Goal: Find specific page/section: Find specific page/section

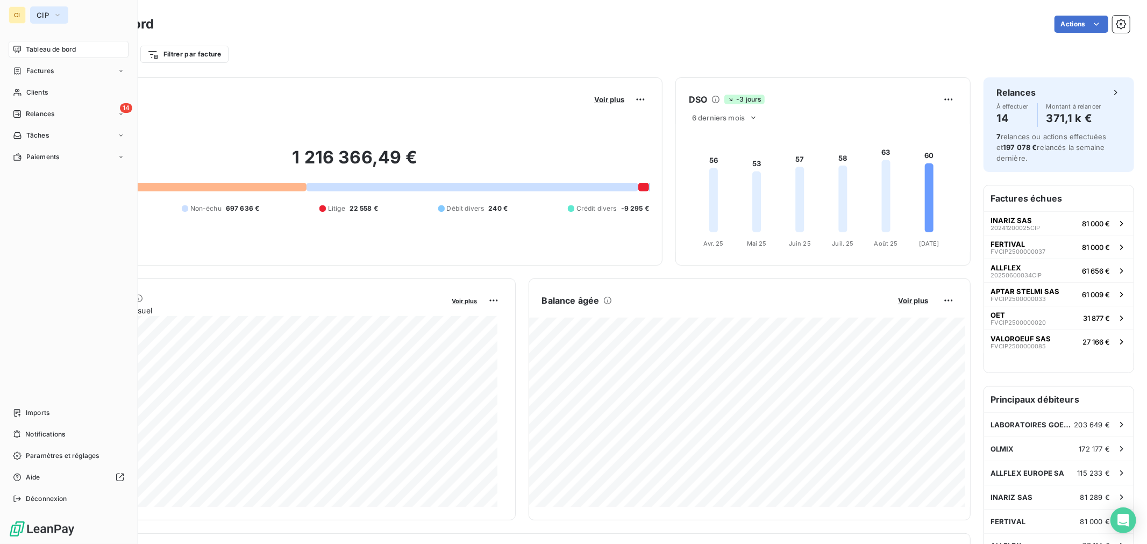
click at [51, 14] on button "CIP" at bounding box center [49, 14] width 38 height 17
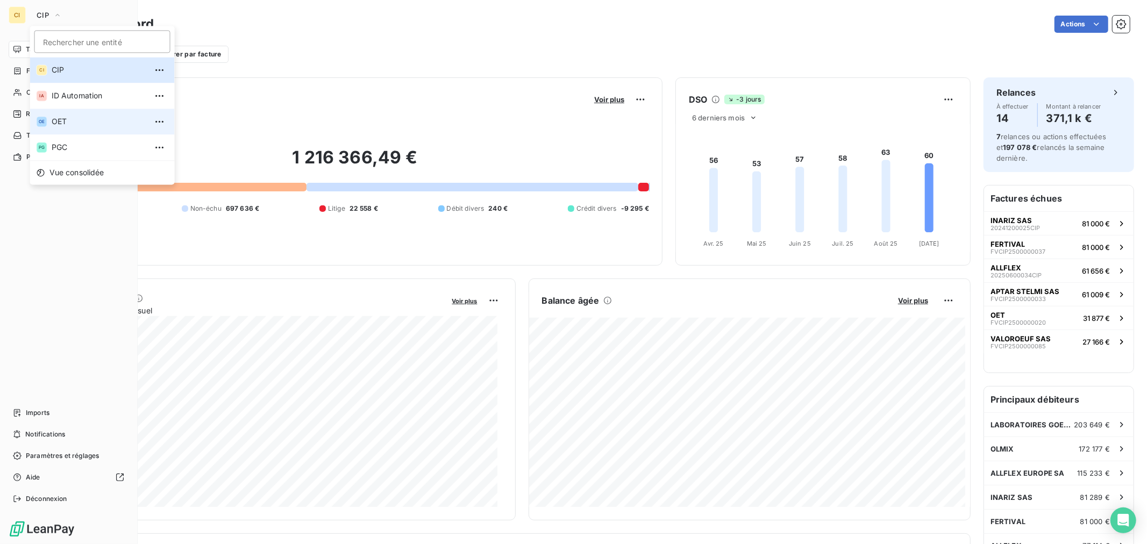
click at [61, 125] on span "OET" at bounding box center [99, 121] width 95 height 11
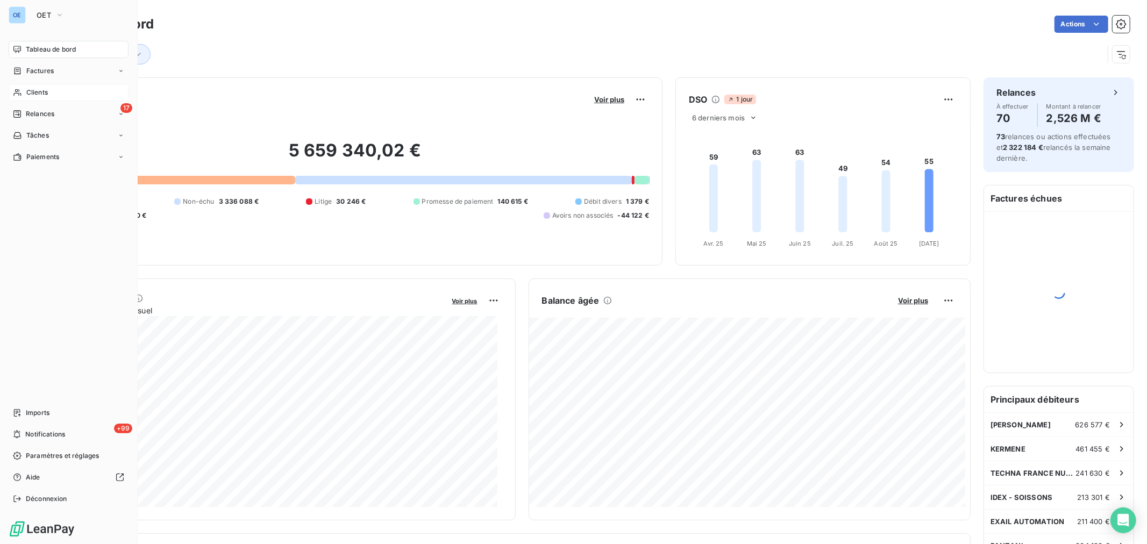
click at [56, 92] on div "Clients" at bounding box center [69, 92] width 120 height 17
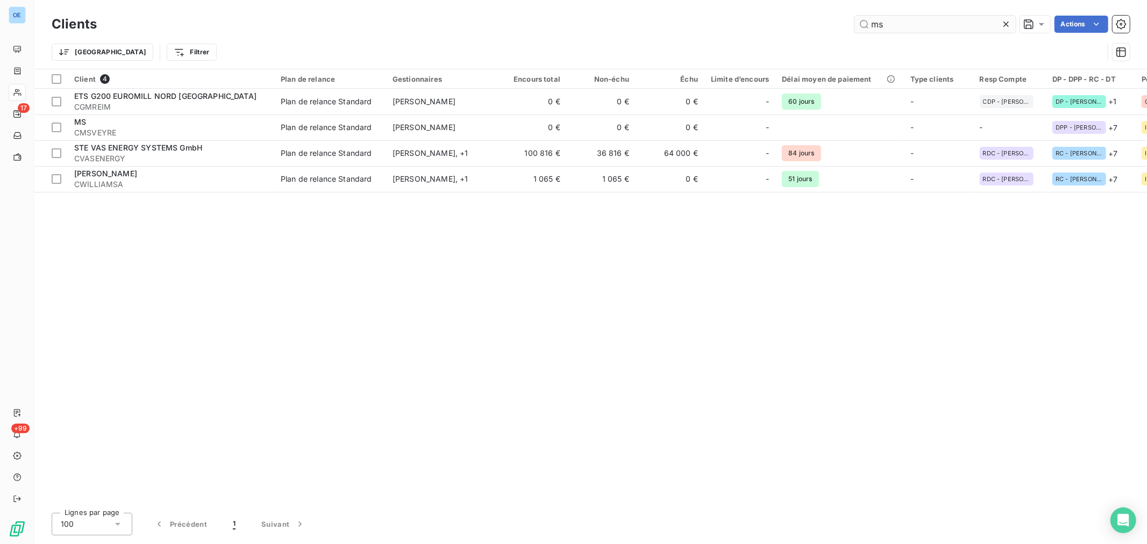
type input "msm"
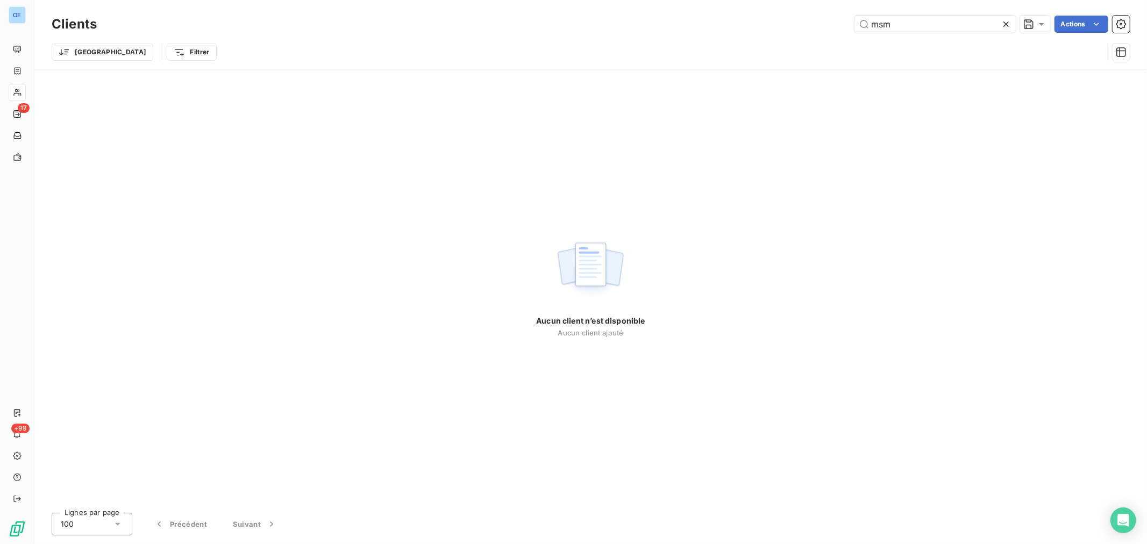
drag, startPoint x: 922, startPoint y: 20, endPoint x: 663, endPoint y: 0, distance: 260.5
click at [825, 25] on div "msm Actions" at bounding box center [620, 24] width 1020 height 17
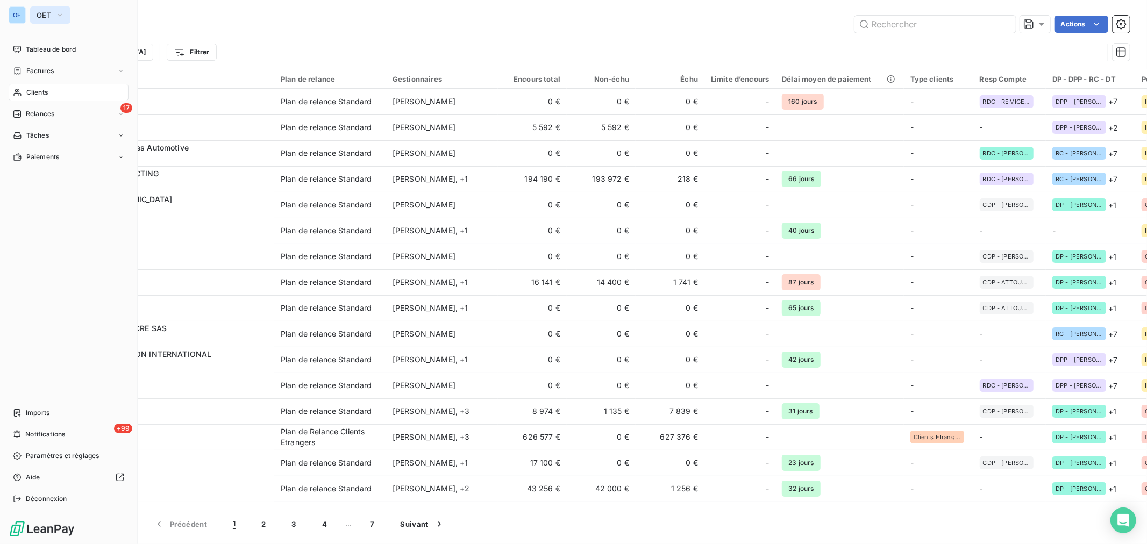
click at [53, 11] on button "OET" at bounding box center [50, 14] width 40 height 17
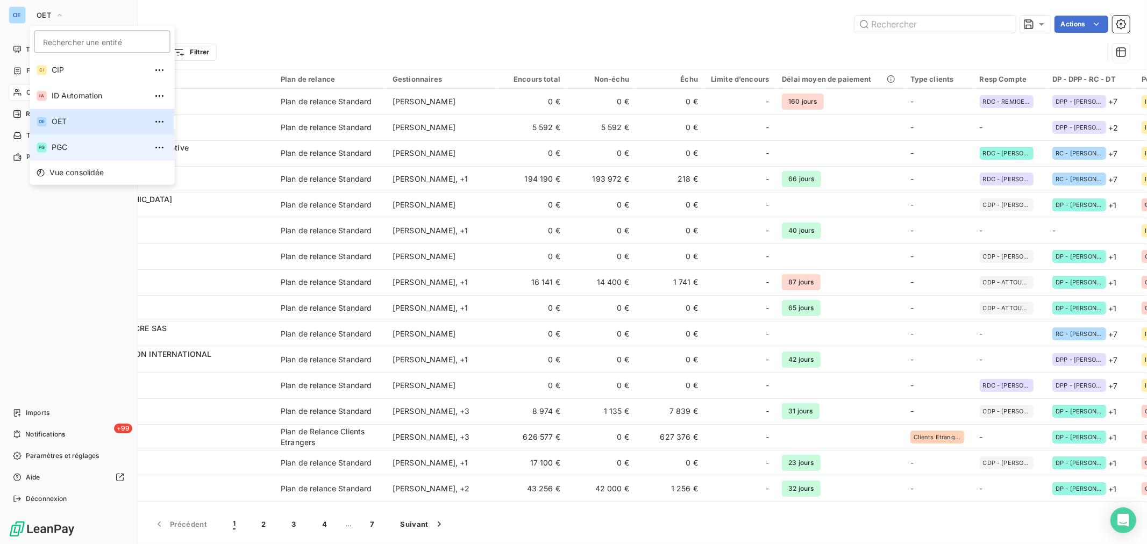
click at [81, 145] on span "PGC" at bounding box center [99, 147] width 95 height 11
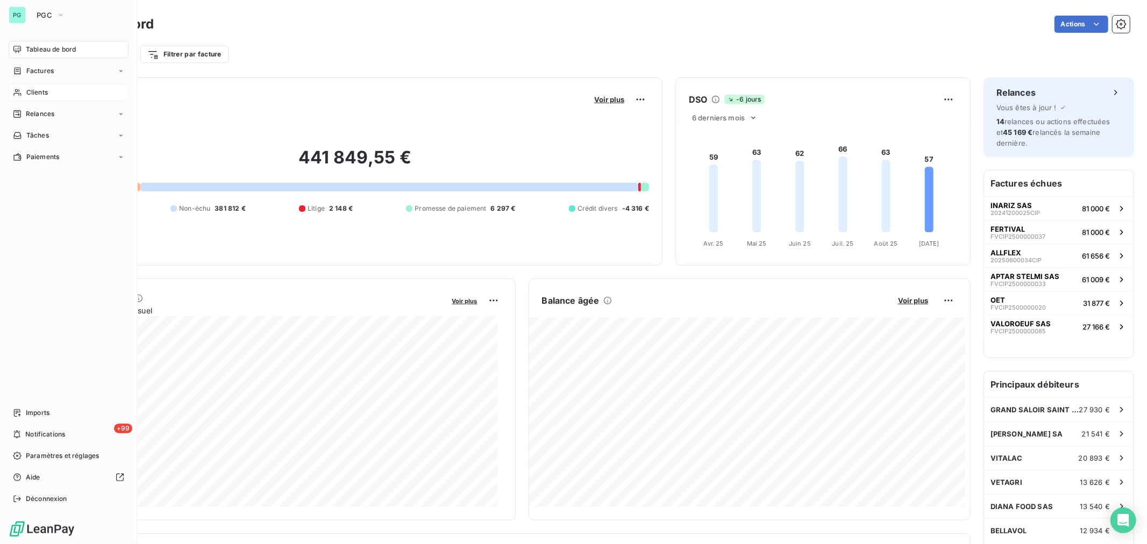
click at [63, 94] on div "Clients" at bounding box center [69, 92] width 120 height 17
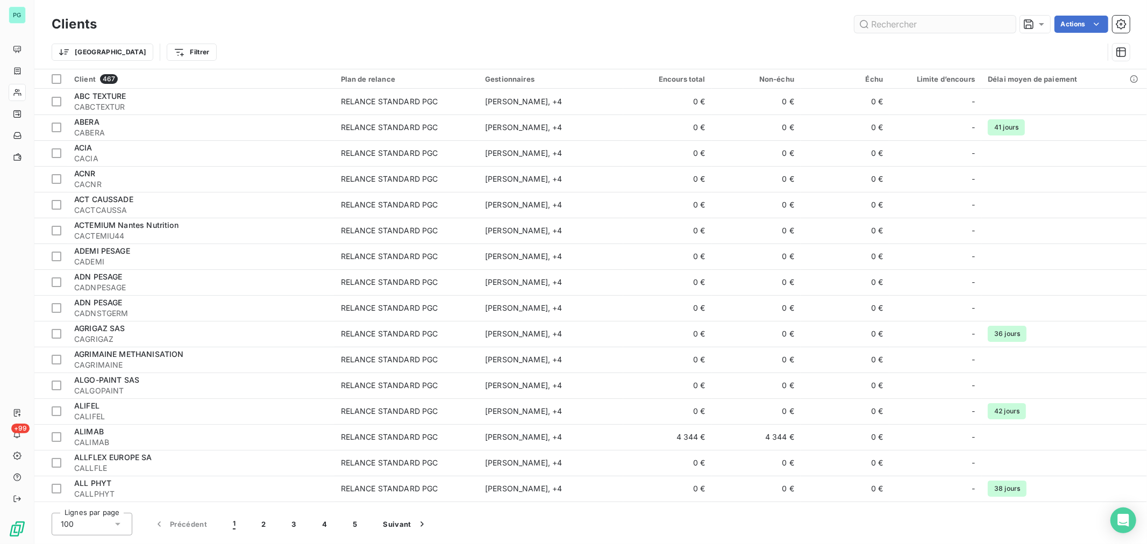
click at [907, 20] on input "text" at bounding box center [934, 24] width 161 height 17
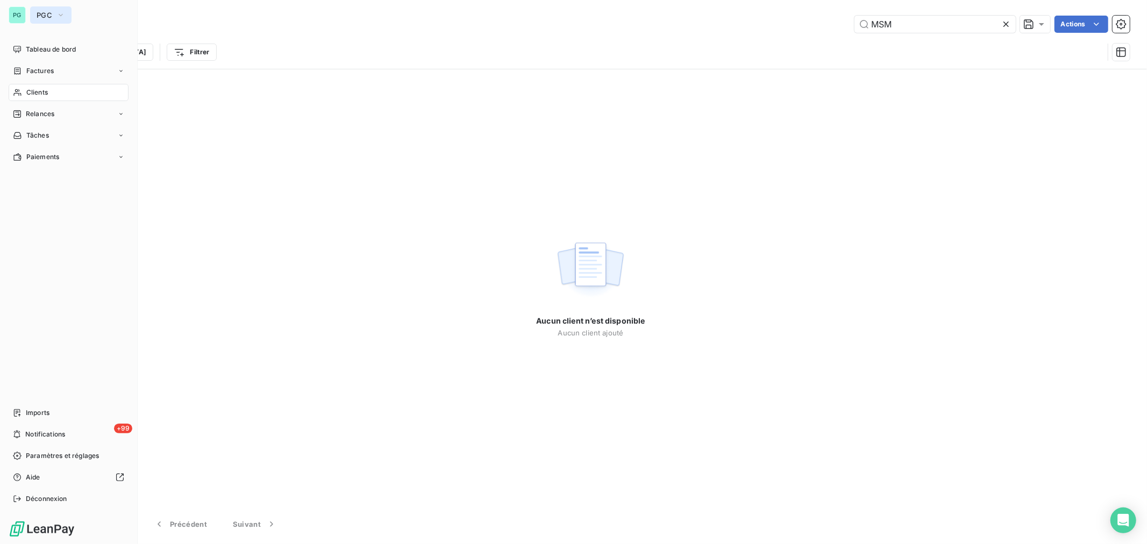
type input "MSM"
click at [41, 13] on span "PGC" at bounding box center [45, 15] width 16 height 9
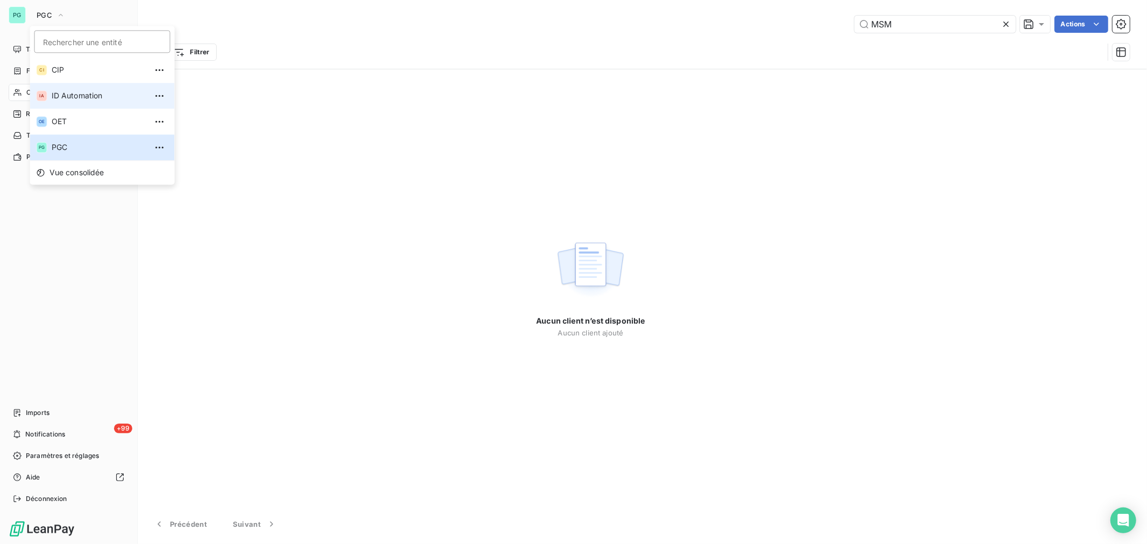
click at [70, 100] on span "ID Automation" at bounding box center [99, 95] width 95 height 11
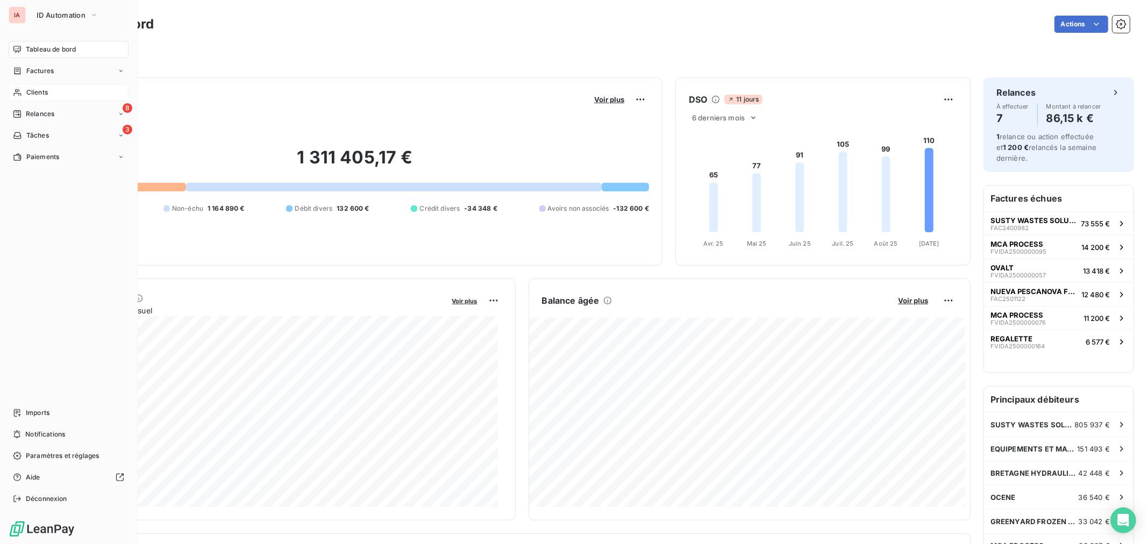
click at [51, 92] on div "Clients" at bounding box center [69, 92] width 120 height 17
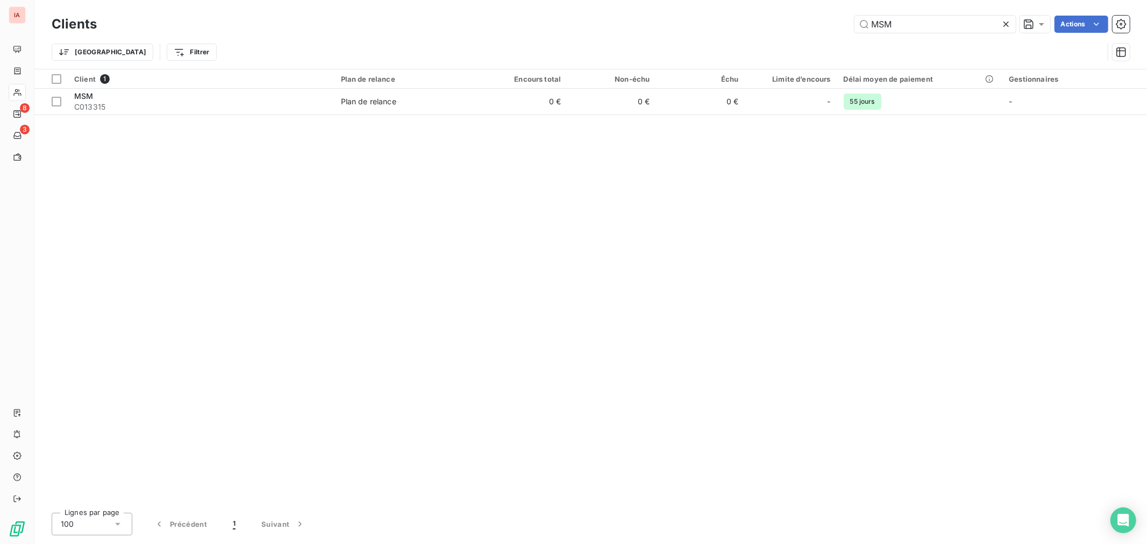
drag, startPoint x: 920, startPoint y: 26, endPoint x: 726, endPoint y: 27, distance: 194.1
click at [726, 27] on div "MSM Actions" at bounding box center [620, 24] width 1020 height 17
type input "EMO"
